Goal: Task Accomplishment & Management: Manage account settings

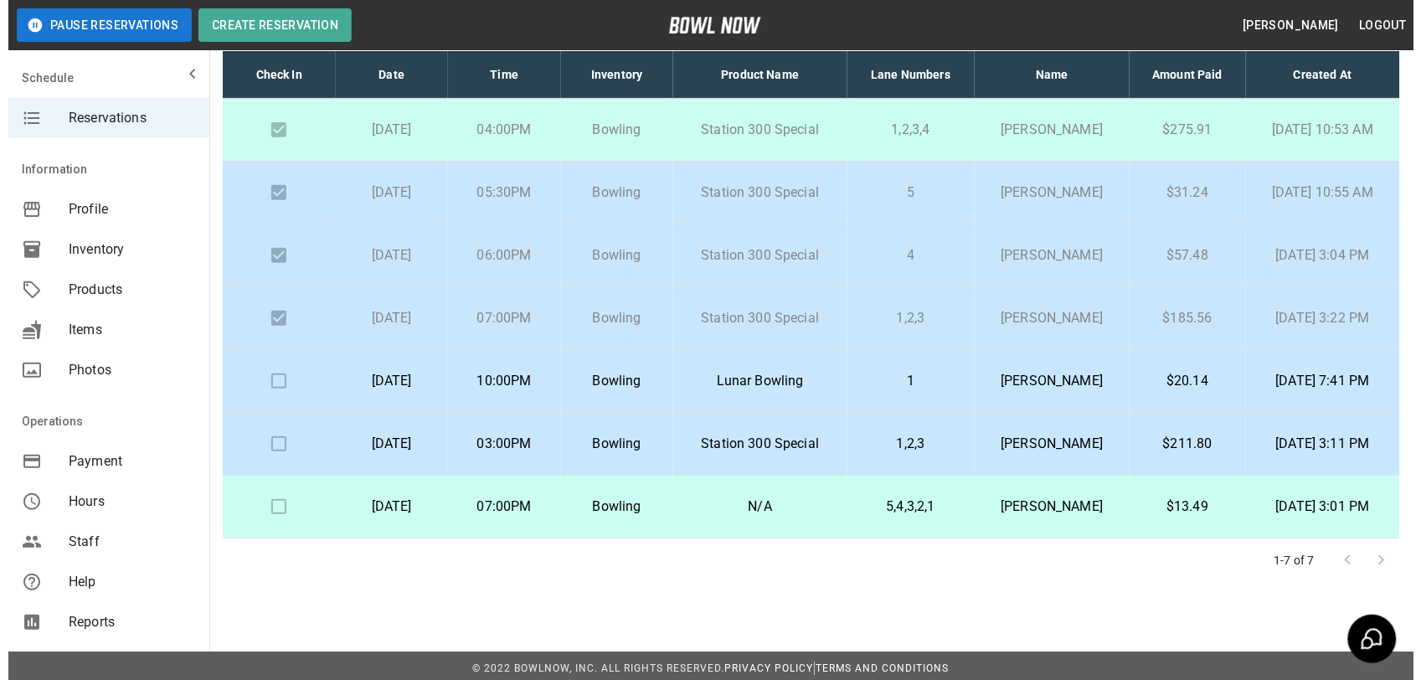
scroll to position [115, 0]
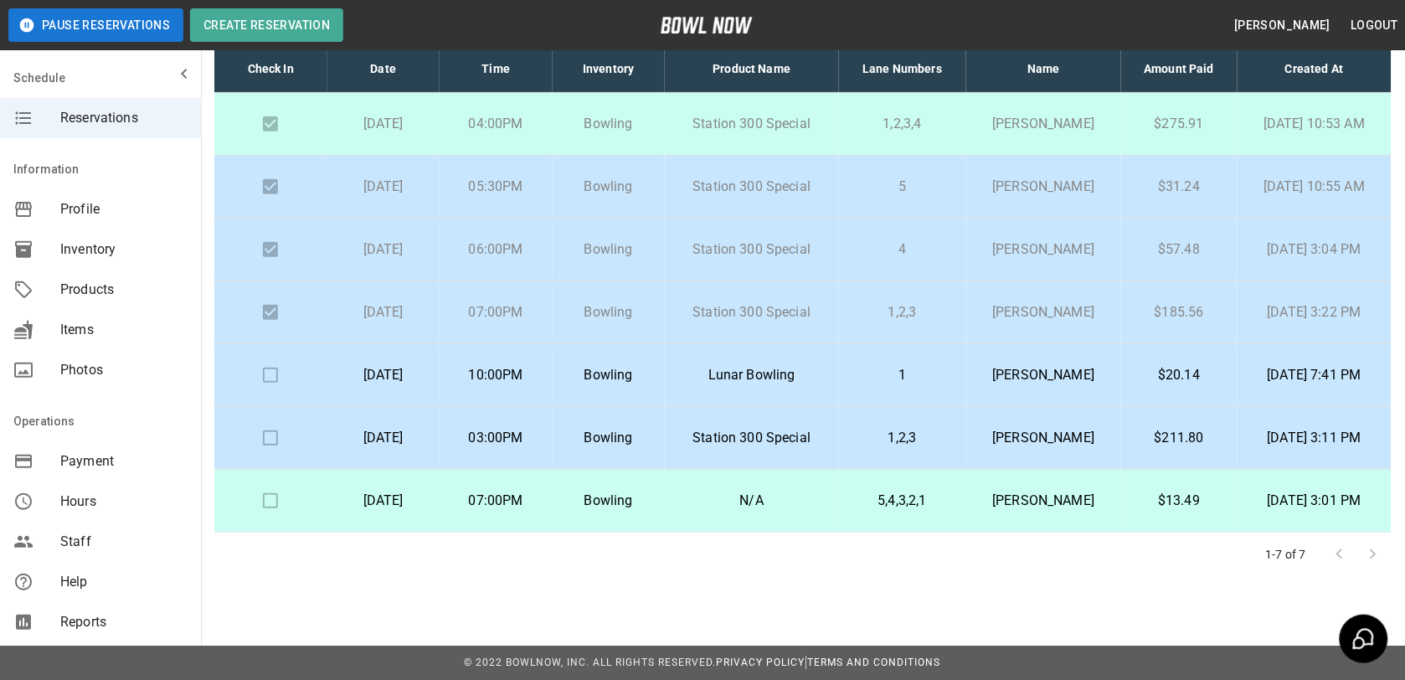
click at [1036, 370] on p "[PERSON_NAME]" at bounding box center [1043, 375] width 128 height 20
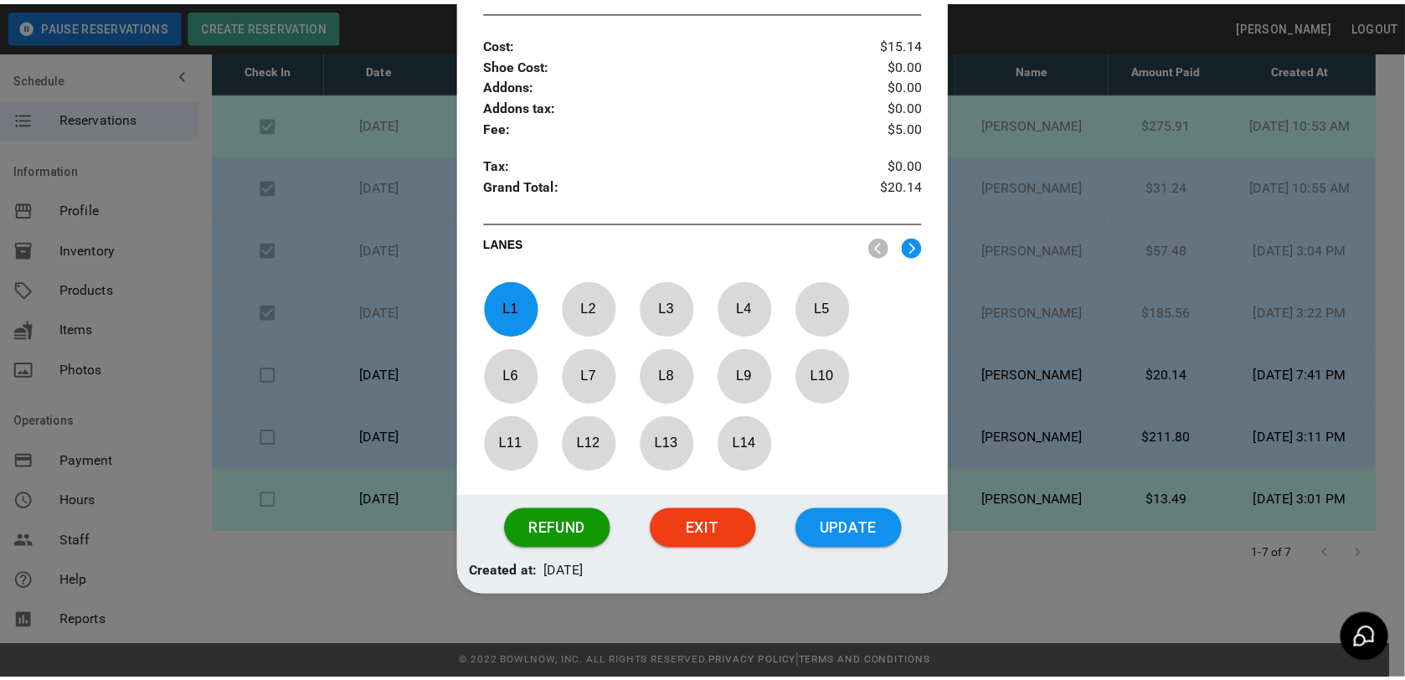
scroll to position [512, 0]
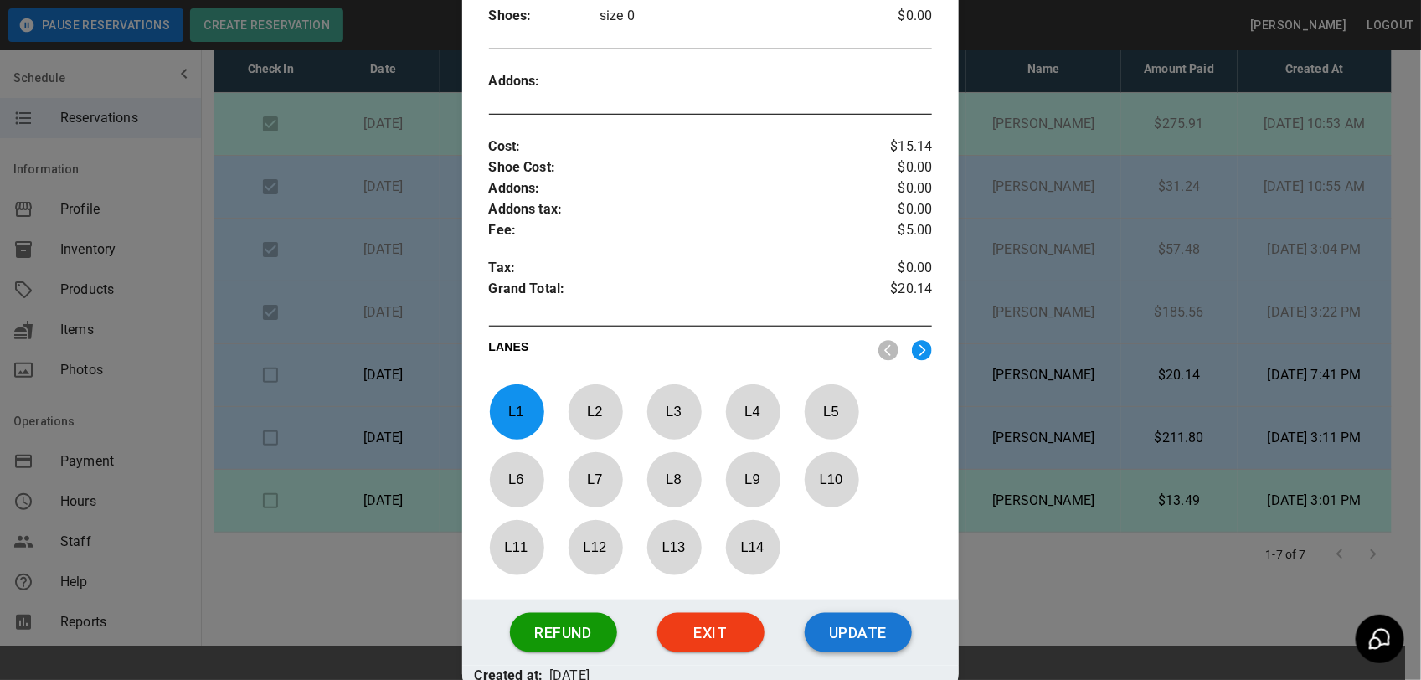
click at [856, 639] on button "Update" at bounding box center [857, 633] width 107 height 40
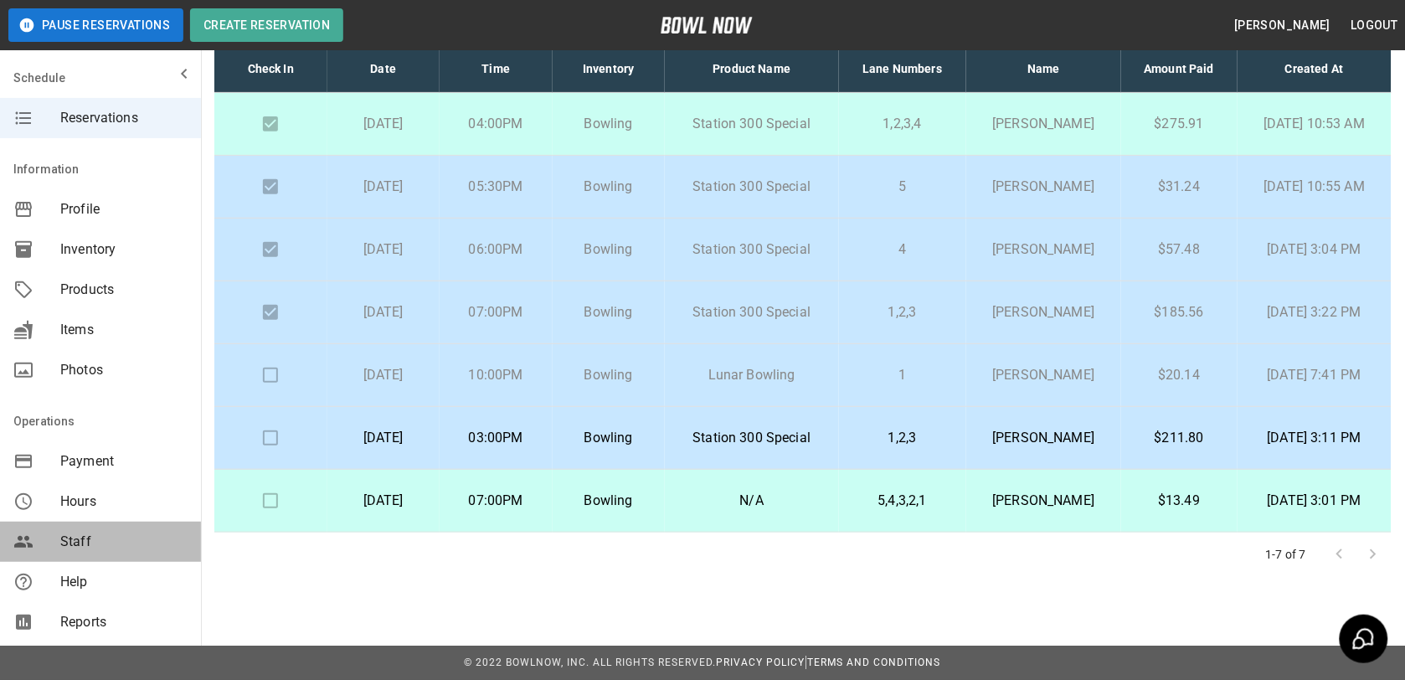
click at [110, 537] on span "Staff" at bounding box center [123, 542] width 127 height 20
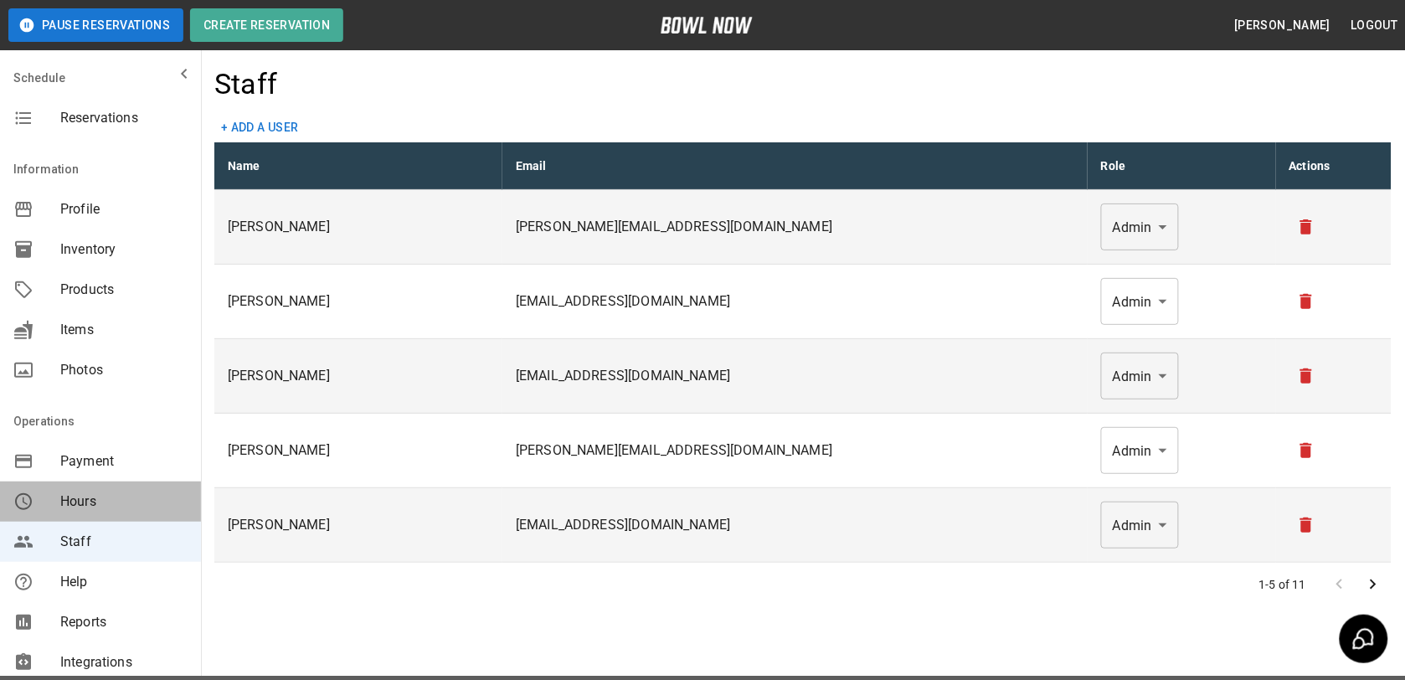
click at [109, 502] on span "Hours" at bounding box center [123, 501] width 127 height 20
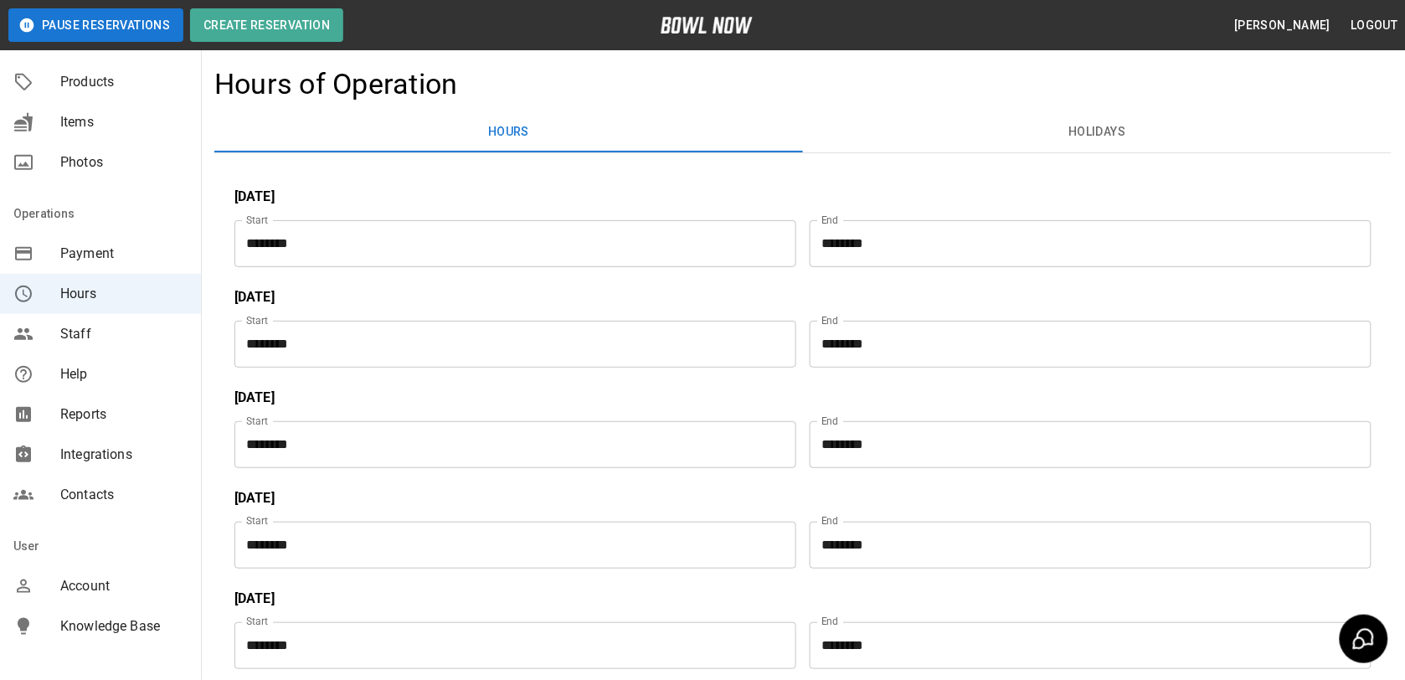
scroll to position [209, 0]
click at [118, 403] on span "Reports" at bounding box center [123, 413] width 127 height 20
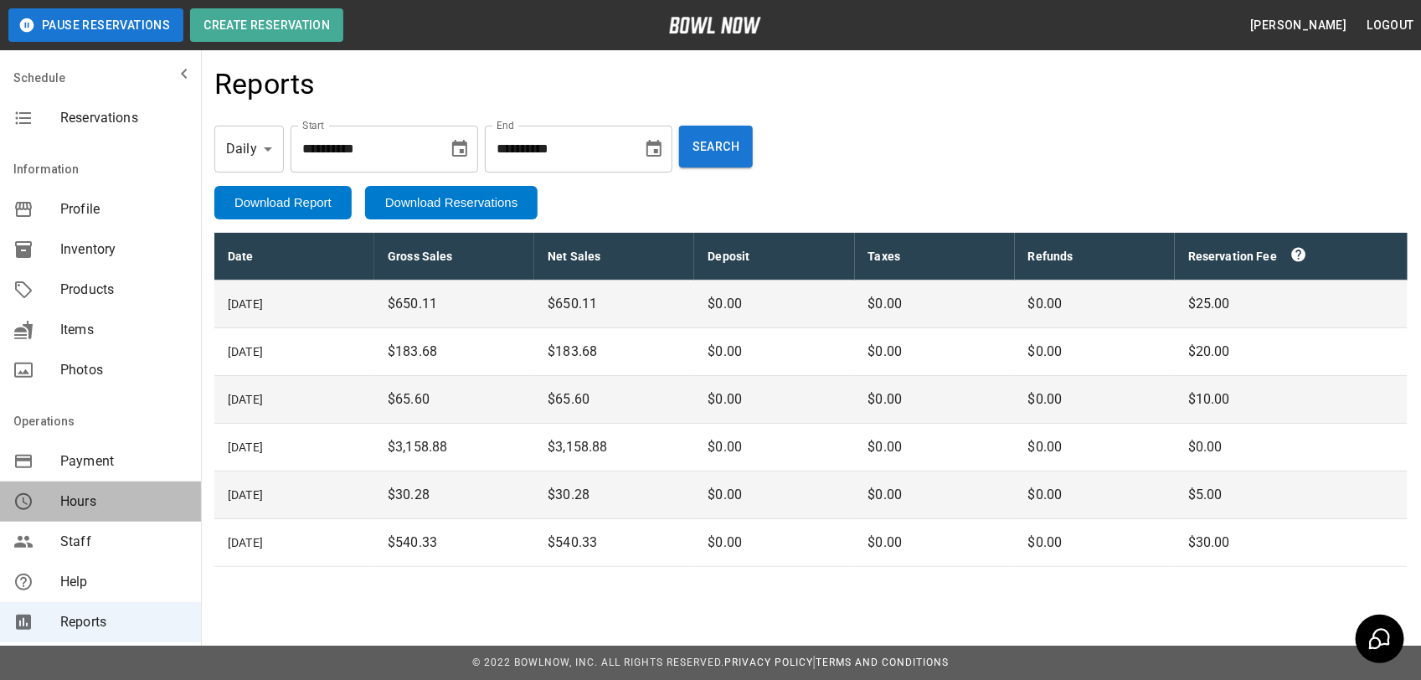
click at [127, 488] on div "Hours" at bounding box center [100, 501] width 201 height 40
